Goal: Find specific page/section

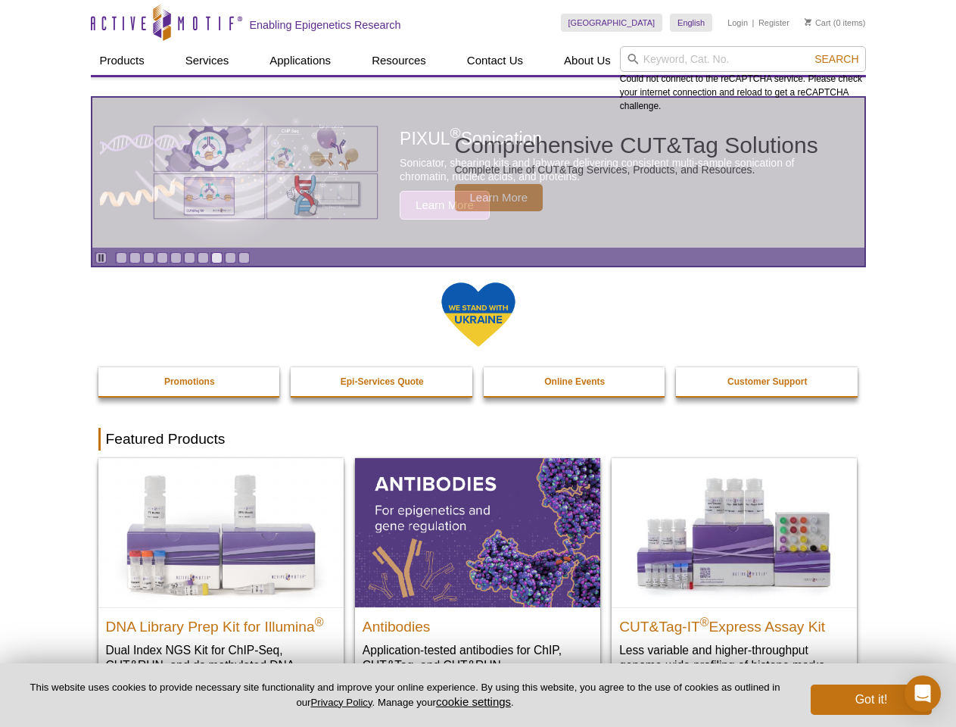
click at [742, 59] on input "search" at bounding box center [743, 59] width 246 height 26
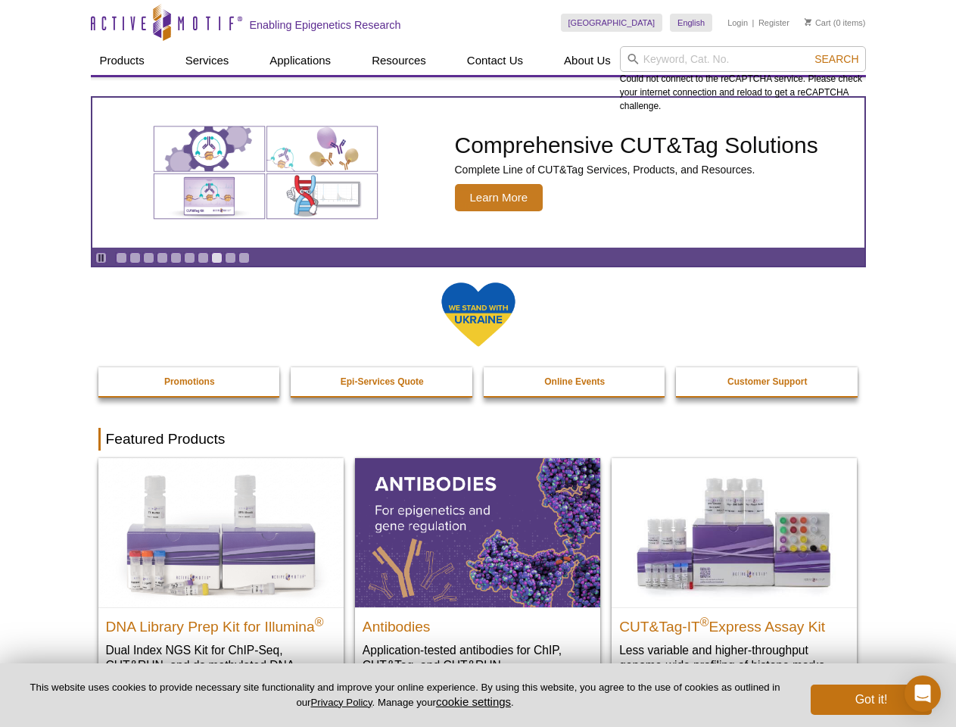
click at [836, 59] on span "Search" at bounding box center [836, 59] width 44 height 12
click at [101, 257] on icon "Pause" at bounding box center [101, 258] width 10 height 10
click at [121, 257] on link "Go to slide 1" at bounding box center [121, 257] width 11 height 11
click at [135, 257] on link "Go to slide 2" at bounding box center [134, 257] width 11 height 11
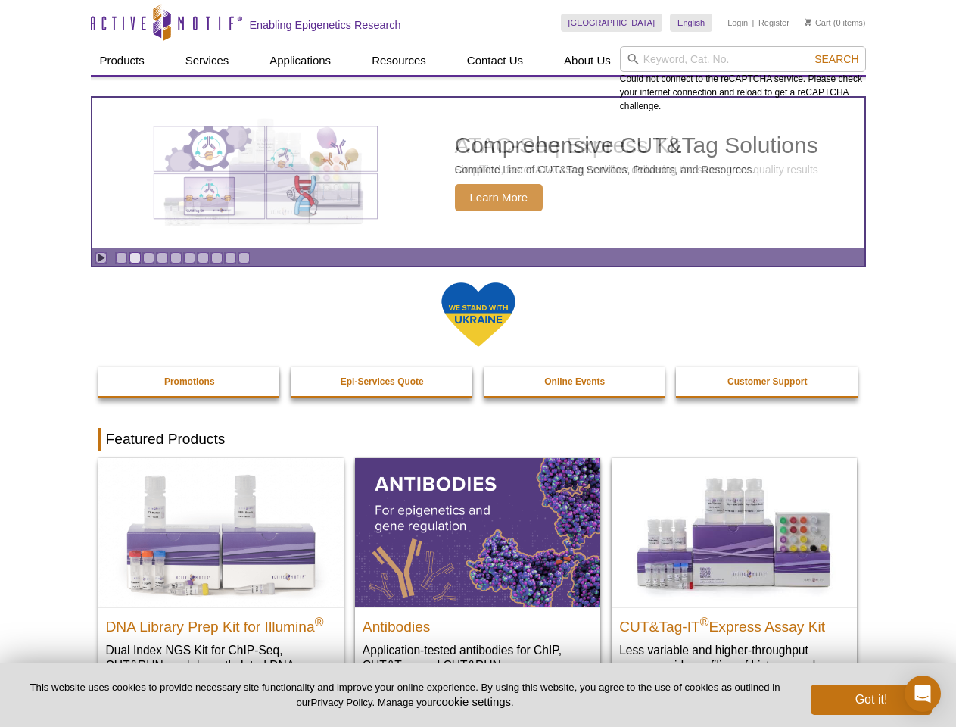
click at [148, 257] on link "Go to slide 3" at bounding box center [148, 257] width 11 height 11
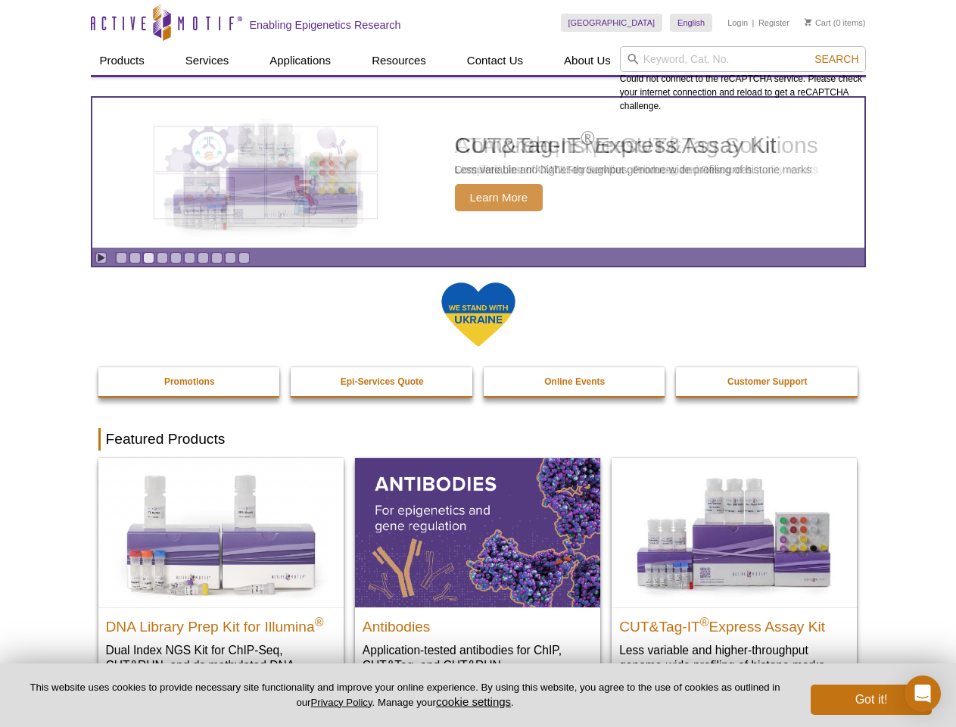
click at [162, 257] on link "Go to slide 4" at bounding box center [162, 257] width 11 height 11
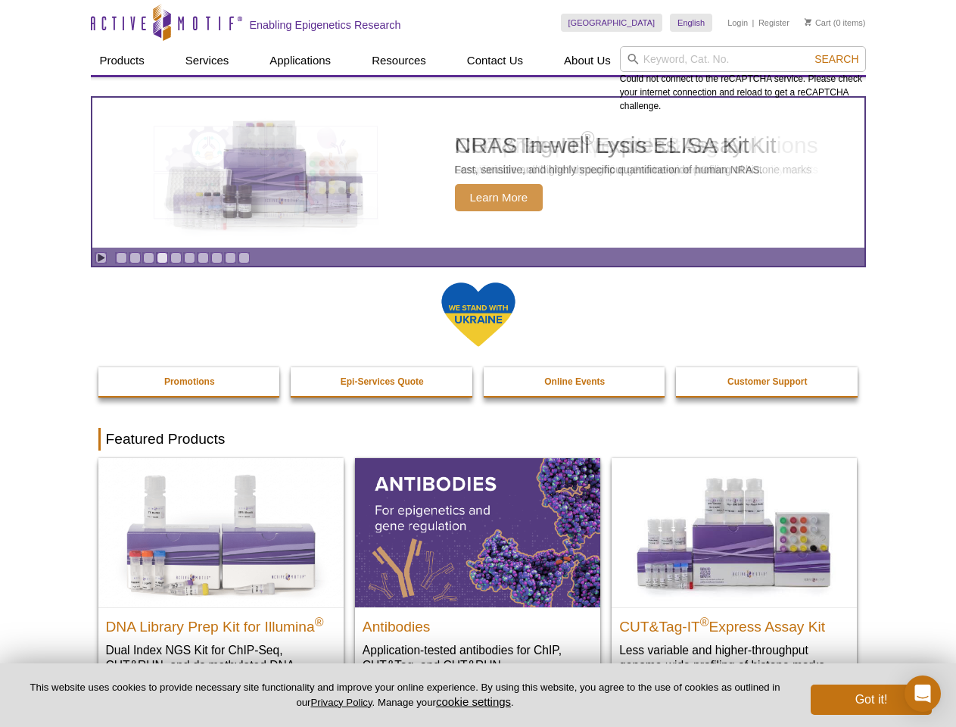
click at [176, 257] on link "Go to slide 5" at bounding box center [175, 257] width 11 height 11
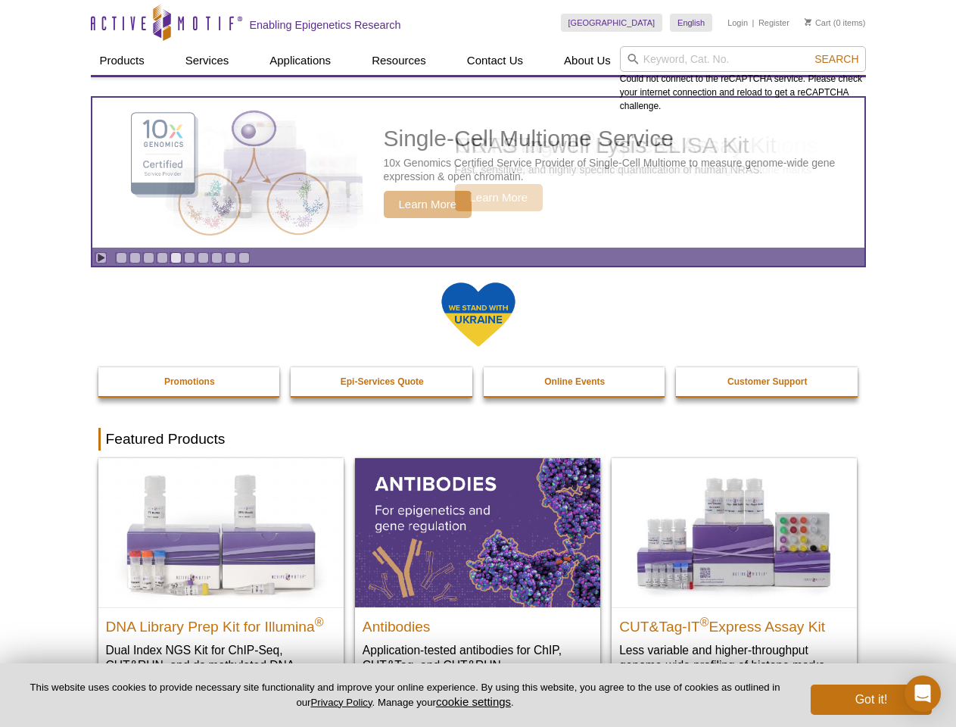
click at [189, 257] on link "Go to slide 6" at bounding box center [189, 257] width 11 height 11
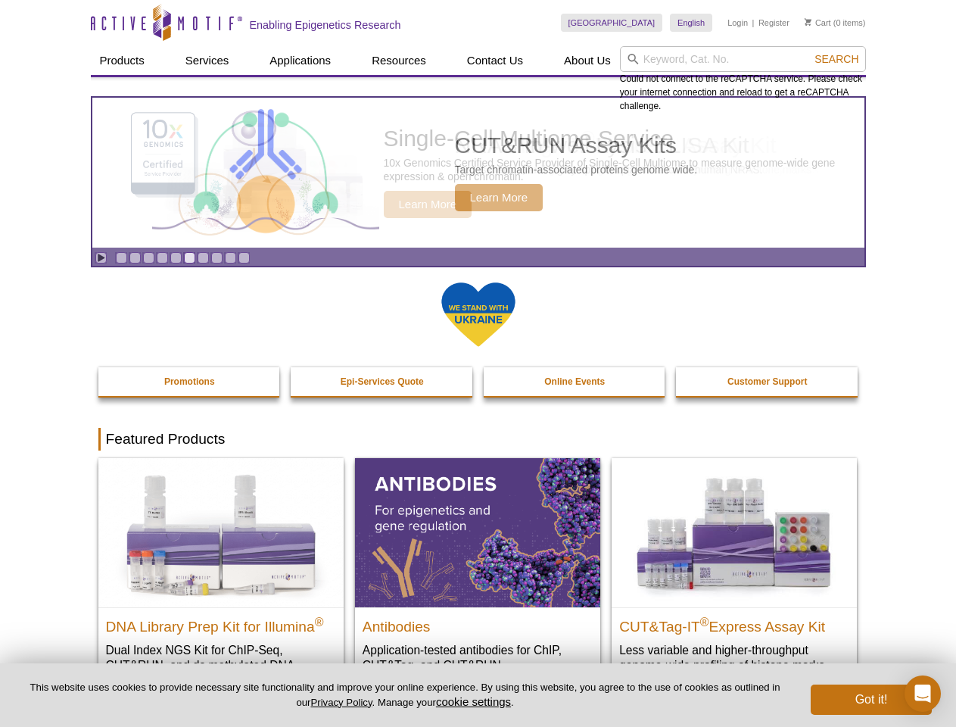
click at [203, 257] on link "Go to slide 7" at bounding box center [203, 257] width 11 height 11
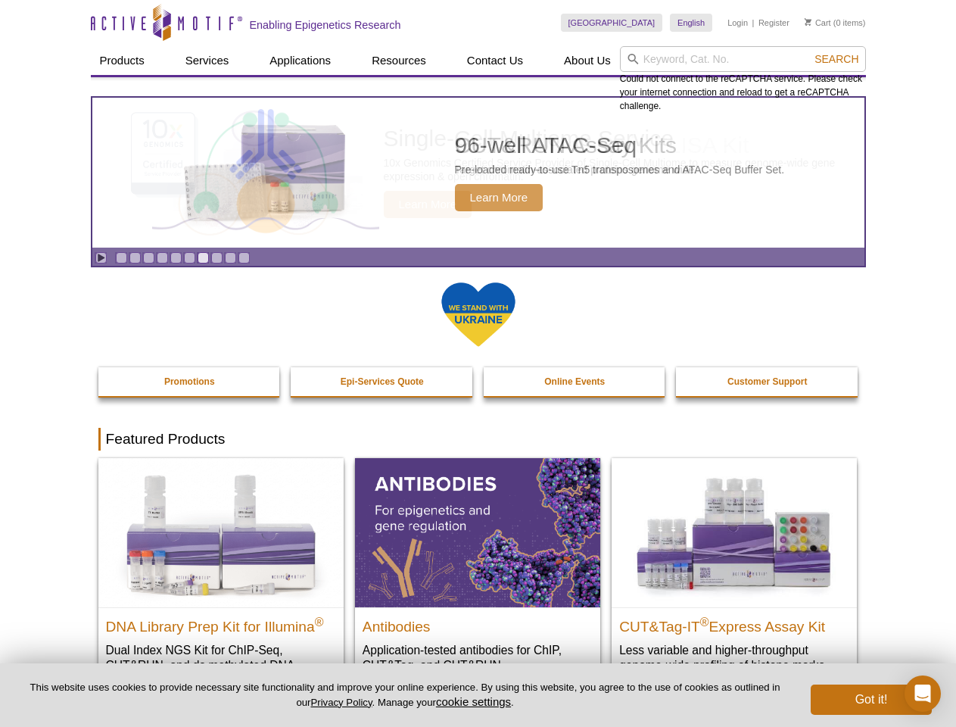
click at [836, 59] on span "Search" at bounding box center [836, 59] width 44 height 12
